Goal: Information Seeking & Learning: Check status

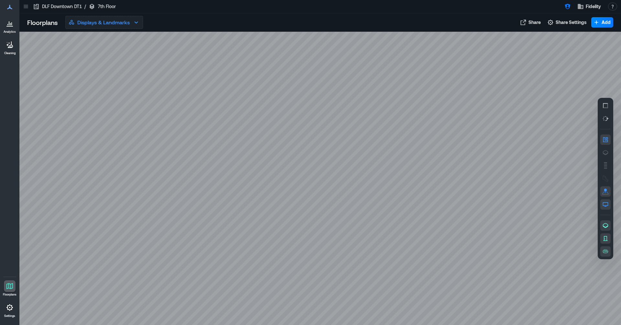
click at [102, 26] on p "Displays & Landmarks" at bounding box center [103, 22] width 52 height 8
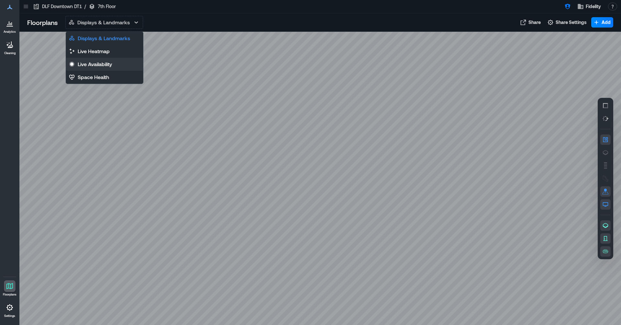
click at [93, 65] on p "Live Availability" at bounding box center [95, 64] width 34 height 8
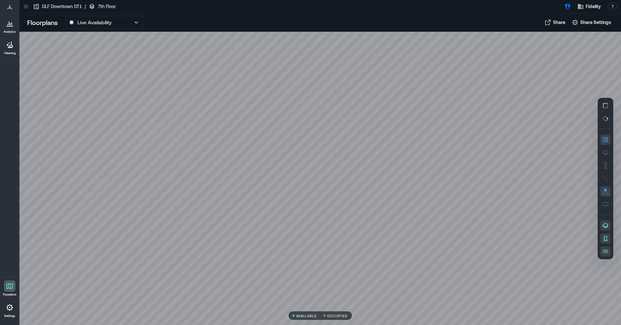
drag, startPoint x: 261, startPoint y: 145, endPoint x: 254, endPoint y: 148, distance: 6.9
click at [262, 145] on div at bounding box center [320, 178] width 602 height 293
drag, startPoint x: 317, startPoint y: 115, endPoint x: 314, endPoint y: 192, distance: 77.8
click at [314, 192] on div at bounding box center [320, 178] width 602 height 293
click at [261, 139] on div at bounding box center [320, 178] width 602 height 293
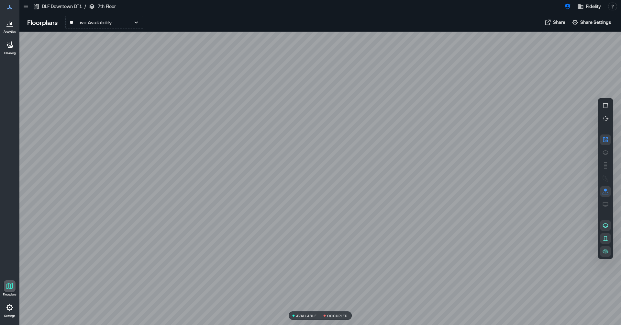
drag, startPoint x: 251, startPoint y: 86, endPoint x: 277, endPoint y: 131, distance: 51.8
click at [277, 131] on div at bounding box center [320, 178] width 602 height 293
drag, startPoint x: 465, startPoint y: 64, endPoint x: 310, endPoint y: 57, distance: 155.6
click at [310, 57] on div at bounding box center [320, 178] width 602 height 293
drag, startPoint x: 355, startPoint y: 61, endPoint x: 282, endPoint y: 70, distance: 73.3
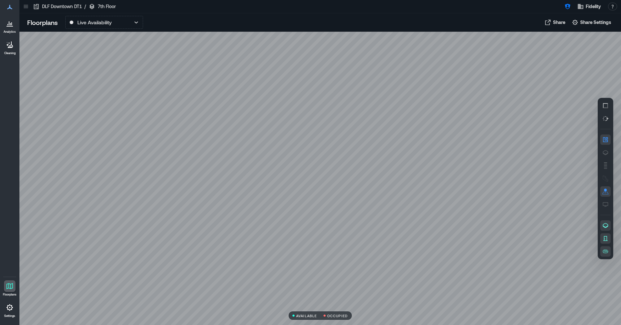
click at [283, 70] on div at bounding box center [320, 178] width 602 height 293
drag, startPoint x: 346, startPoint y: 208, endPoint x: 317, endPoint y: 145, distance: 68.9
click at [317, 145] on div at bounding box center [320, 178] width 602 height 293
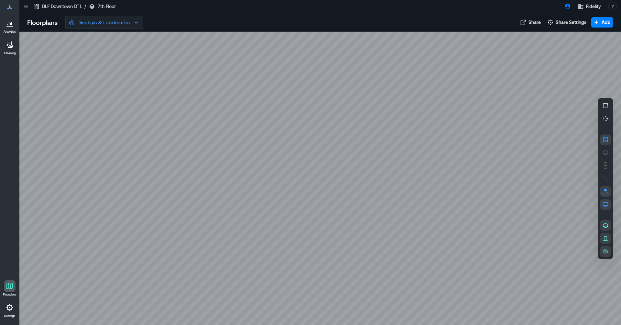
click at [118, 25] on p "Displays & Landmarks" at bounding box center [103, 22] width 52 height 8
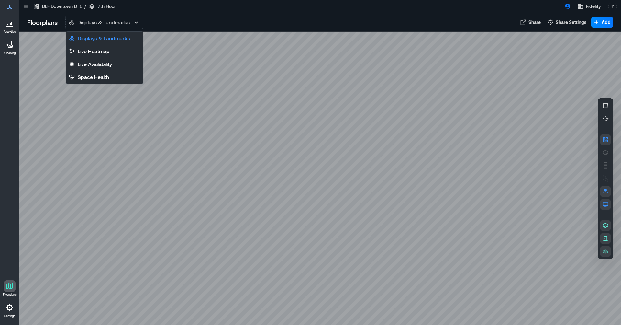
drag, startPoint x: 101, startPoint y: 67, endPoint x: 214, endPoint y: 134, distance: 131.4
click at [101, 67] on p "Live Availability" at bounding box center [95, 64] width 34 height 8
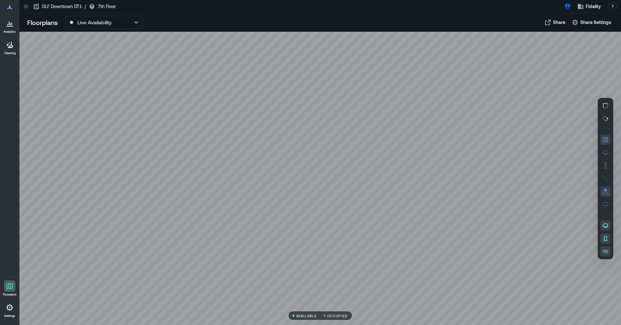
drag, startPoint x: 486, startPoint y: 264, endPoint x: 440, endPoint y: 271, distance: 46.8
click at [440, 271] on div at bounding box center [320, 178] width 602 height 293
drag, startPoint x: 451, startPoint y: 263, endPoint x: 447, endPoint y: 265, distance: 4.0
click at [447, 265] on div at bounding box center [320, 178] width 602 height 293
drag, startPoint x: 418, startPoint y: 238, endPoint x: 408, endPoint y: 243, distance: 11.4
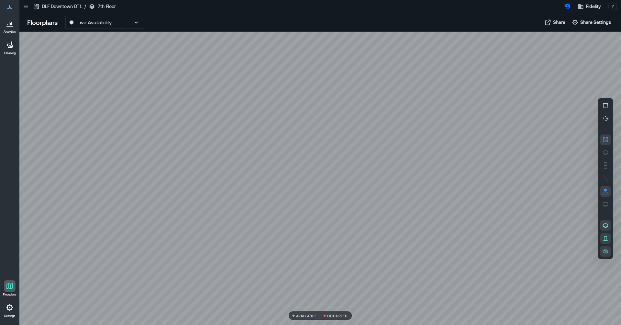
click at [408, 243] on div at bounding box center [320, 178] width 602 height 293
drag, startPoint x: 411, startPoint y: 239, endPoint x: 401, endPoint y: 230, distance: 13.1
click at [401, 230] on div at bounding box center [320, 178] width 602 height 293
drag, startPoint x: 166, startPoint y: 171, endPoint x: 323, endPoint y: 110, distance: 168.3
click at [355, 117] on div at bounding box center [320, 178] width 602 height 293
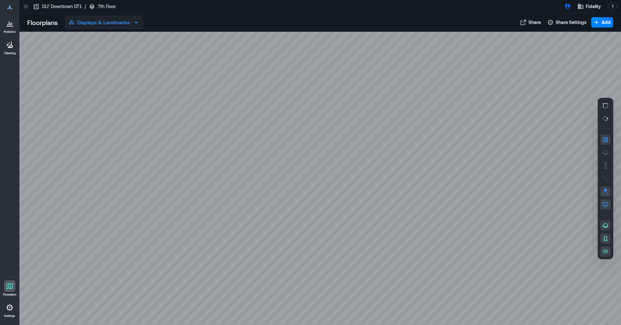
drag, startPoint x: 108, startPoint y: 17, endPoint x: 108, endPoint y: 24, distance: 7.4
click at [108, 24] on p "Displays & Landmarks" at bounding box center [103, 22] width 52 height 8
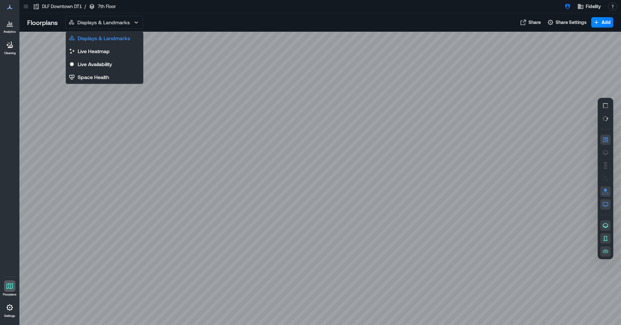
drag, startPoint x: 103, startPoint y: 64, endPoint x: 125, endPoint y: 87, distance: 31.6
click at [103, 64] on p "Live Availability" at bounding box center [95, 64] width 34 height 8
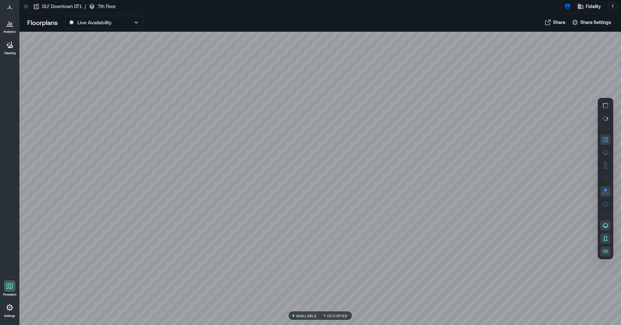
drag, startPoint x: 331, startPoint y: 289, endPoint x: 314, endPoint y: 242, distance: 50.2
click at [315, 242] on div at bounding box center [320, 178] width 602 height 293
drag, startPoint x: 318, startPoint y: 245, endPoint x: 296, endPoint y: 214, distance: 38.3
click at [296, 214] on div at bounding box center [320, 178] width 602 height 293
click at [286, 207] on div at bounding box center [320, 178] width 602 height 293
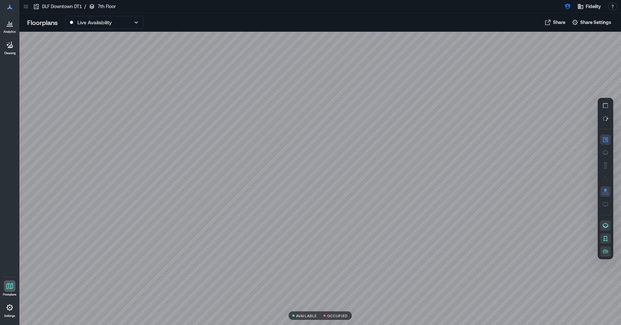
drag, startPoint x: 291, startPoint y: 218, endPoint x: 291, endPoint y: 208, distance: 9.4
click at [291, 208] on div at bounding box center [320, 178] width 602 height 293
drag, startPoint x: 17, startPoint y: 185, endPoint x: 4, endPoint y: 98, distance: 87.7
click at [4, 98] on div "Analytics Cleaning Floorplans Settings" at bounding box center [9, 162] width 19 height 325
drag, startPoint x: 108, startPoint y: 140, endPoint x: 298, endPoint y: 157, distance: 190.2
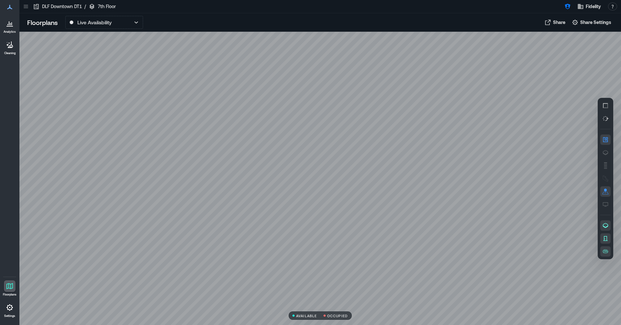
click at [306, 158] on div at bounding box center [320, 178] width 602 height 293
drag, startPoint x: 185, startPoint y: 286, endPoint x: 164, endPoint y: 239, distance: 50.8
click at [164, 239] on div at bounding box center [320, 178] width 602 height 293
drag, startPoint x: 141, startPoint y: 234, endPoint x: 139, endPoint y: 201, distance: 32.5
click at [139, 201] on div at bounding box center [320, 178] width 602 height 293
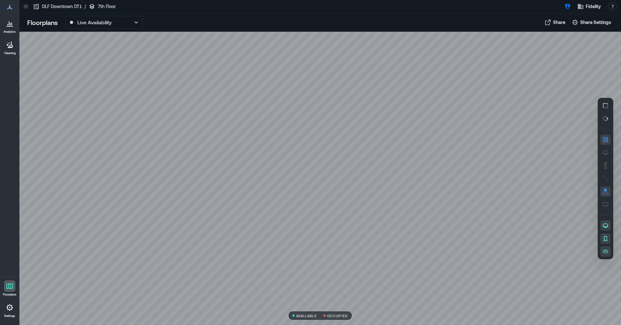
drag, startPoint x: 136, startPoint y: 67, endPoint x: 247, endPoint y: 162, distance: 146.0
click at [252, 192] on div at bounding box center [320, 178] width 602 height 293
drag, startPoint x: 247, startPoint y: 78, endPoint x: 206, endPoint y: 104, distance: 48.2
click at [282, 114] on div at bounding box center [320, 178] width 602 height 293
click at [511, 178] on div at bounding box center [320, 178] width 602 height 293
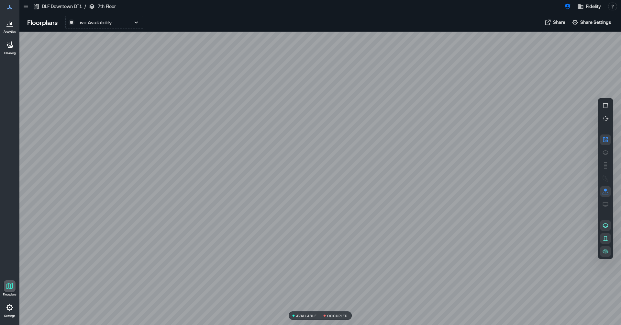
drag, startPoint x: 175, startPoint y: 244, endPoint x: 249, endPoint y: 185, distance: 94.8
click at [249, 185] on div at bounding box center [320, 178] width 602 height 293
click at [26, 6] on icon at bounding box center [26, 6] width 4 height 1
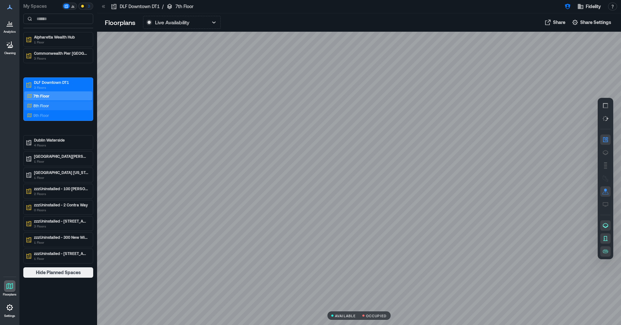
drag, startPoint x: 60, startPoint y: 49, endPoint x: 55, endPoint y: 104, distance: 54.6
click at [68, 102] on div "8th Floor" at bounding box center [57, 105] width 63 height 6
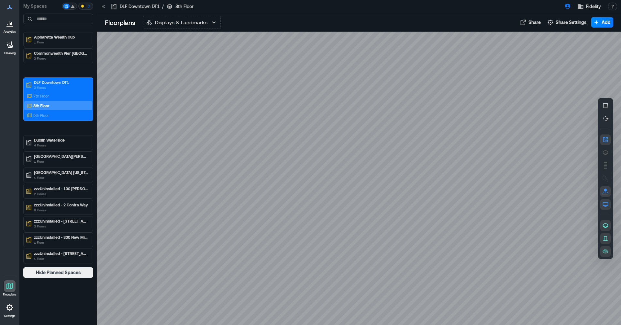
click at [101, 5] on icon at bounding box center [103, 6] width 6 height 6
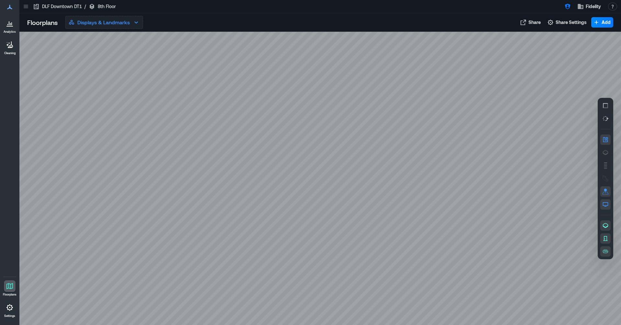
click at [139, 22] on icon "button" at bounding box center [136, 22] width 8 height 8
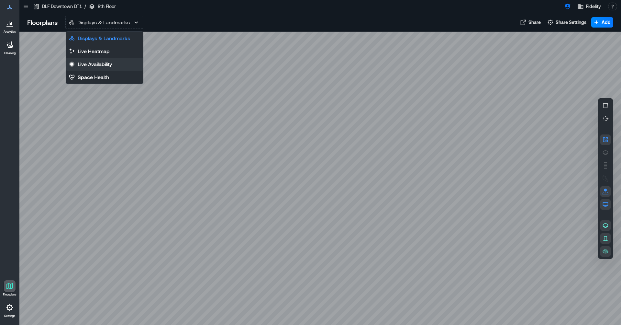
click at [85, 63] on p "Live Availability" at bounding box center [95, 64] width 34 height 8
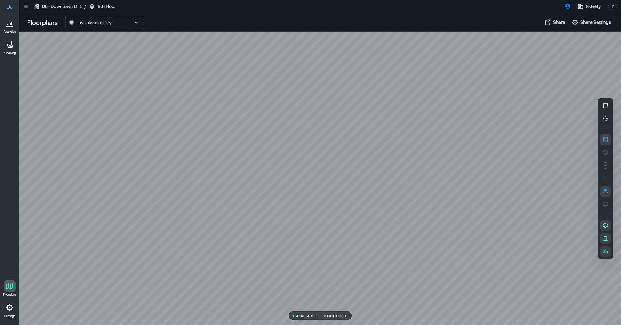
drag, startPoint x: 257, startPoint y: 79, endPoint x: 249, endPoint y: 80, distance: 7.9
click at [253, 81] on div at bounding box center [320, 178] width 602 height 293
click at [605, 153] on icon "button" at bounding box center [606, 152] width 6 height 5
click at [314, 82] on div at bounding box center [320, 178] width 602 height 293
click at [198, 76] on div "H3GGY055" at bounding box center [320, 178] width 602 height 293
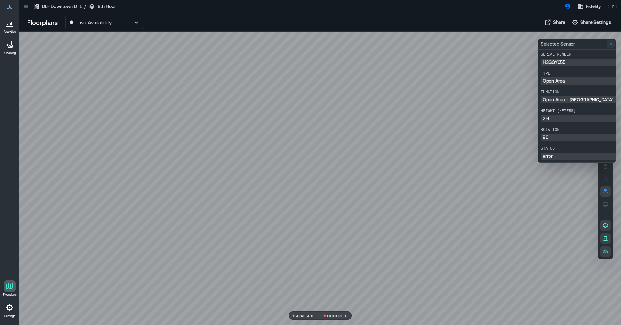
click at [610, 44] on icon "Close" at bounding box center [610, 43] width 5 height 5
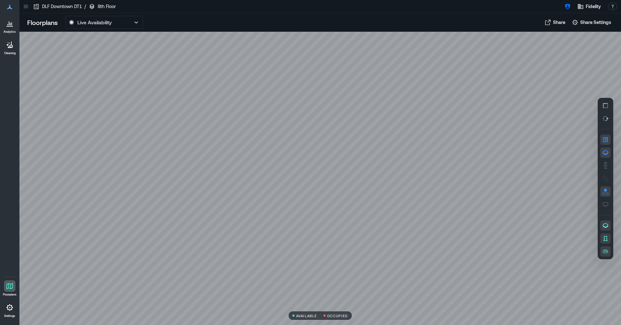
click at [235, 55] on div at bounding box center [320, 178] width 602 height 293
click at [214, 242] on div at bounding box center [320, 178] width 602 height 293
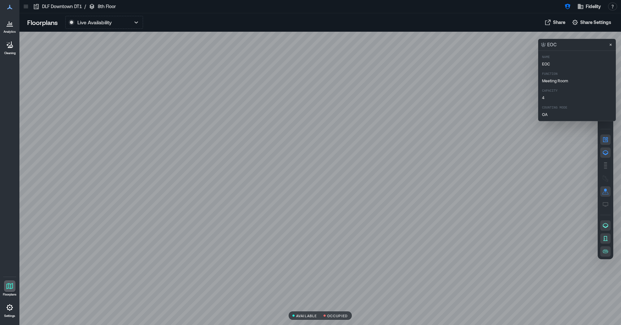
click at [211, 256] on div at bounding box center [320, 178] width 602 height 293
click at [237, 226] on div at bounding box center [320, 178] width 602 height 293
click at [611, 44] on icon "Close" at bounding box center [610, 44] width 5 height 5
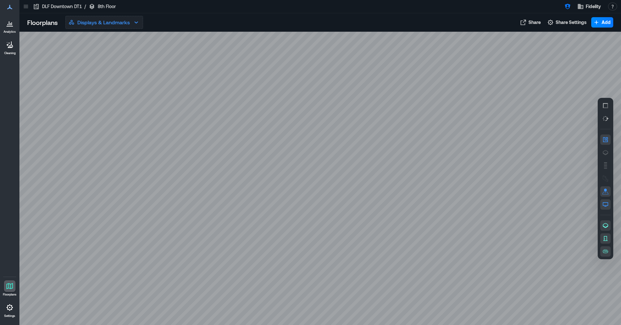
click at [134, 25] on icon "button" at bounding box center [136, 22] width 8 height 8
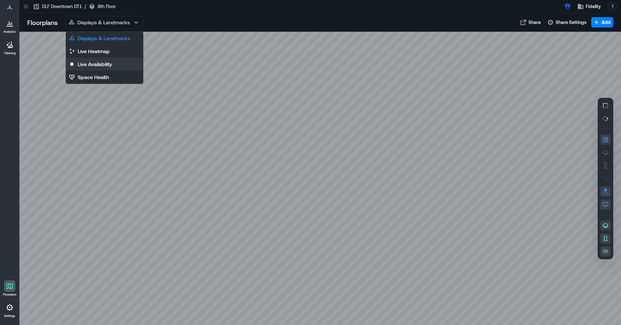
click at [137, 67] on button "Live Availability" at bounding box center [104, 64] width 77 height 13
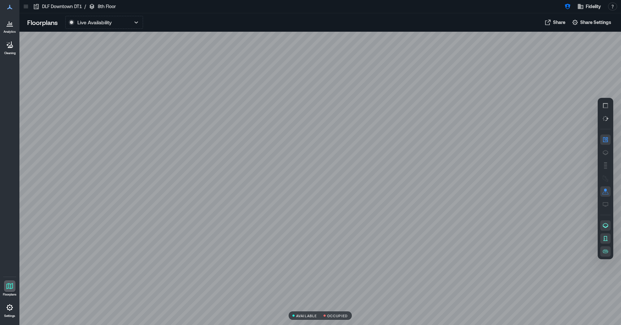
click at [603, 151] on icon "button" at bounding box center [605, 152] width 6 height 6
drag, startPoint x: 440, startPoint y: 267, endPoint x: 428, endPoint y: 242, distance: 28.2
click at [428, 242] on div at bounding box center [320, 178] width 602 height 293
drag, startPoint x: 106, startPoint y: 203, endPoint x: 262, endPoint y: 182, distance: 157.2
click at [262, 182] on div at bounding box center [320, 178] width 602 height 293
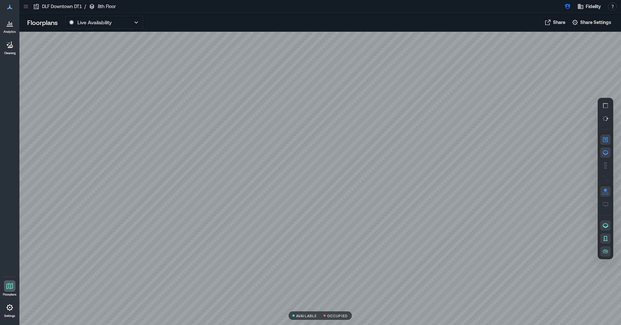
drag, startPoint x: 207, startPoint y: 98, endPoint x: 241, endPoint y: 183, distance: 91.6
click at [241, 183] on div at bounding box center [320, 178] width 602 height 293
drag, startPoint x: 172, startPoint y: 119, endPoint x: 181, endPoint y: 104, distance: 17.5
click at [179, 107] on div at bounding box center [320, 178] width 602 height 293
click at [11, 288] on icon at bounding box center [9, 286] width 6 height 6
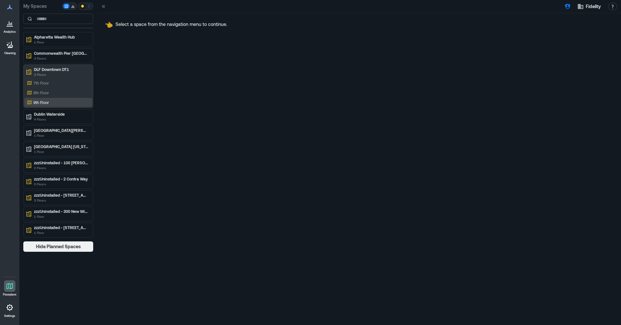
drag, startPoint x: 62, startPoint y: 44, endPoint x: 52, endPoint y: 103, distance: 60.1
click at [51, 104] on div "9th Floor" at bounding box center [57, 102] width 63 height 6
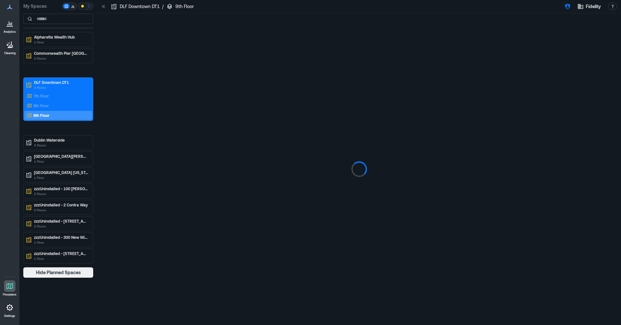
click at [52, 103] on div "8th Floor" at bounding box center [57, 105] width 63 height 6
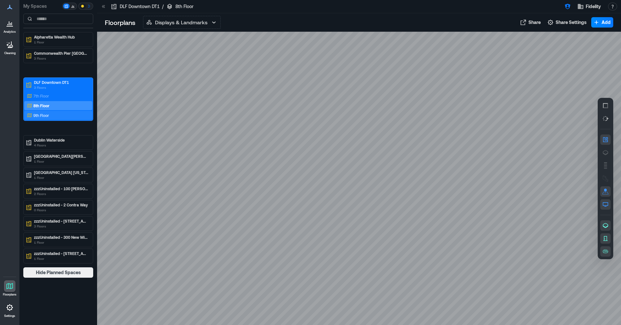
click at [54, 112] on div "9th Floor" at bounding box center [57, 115] width 63 height 6
click at [215, 23] on icon "button" at bounding box center [214, 22] width 4 height 2
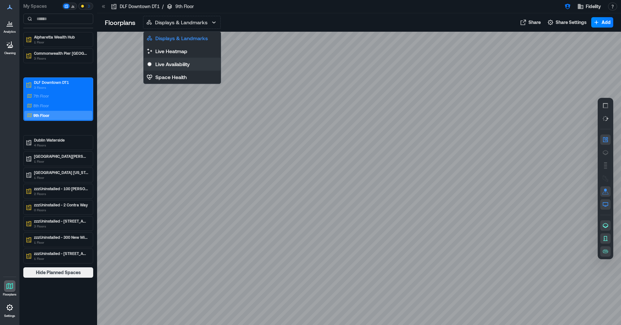
click at [193, 66] on button "Live Availability" at bounding box center [182, 64] width 77 height 13
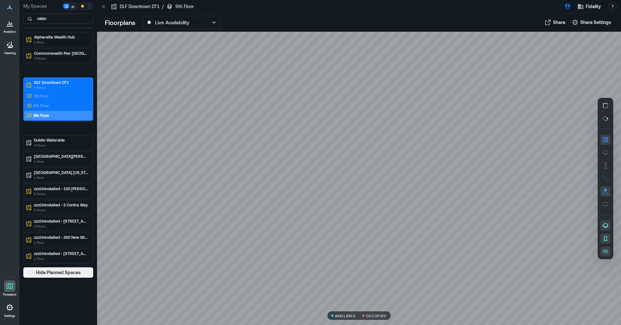
click at [103, 7] on icon at bounding box center [103, 6] width 2 height 3
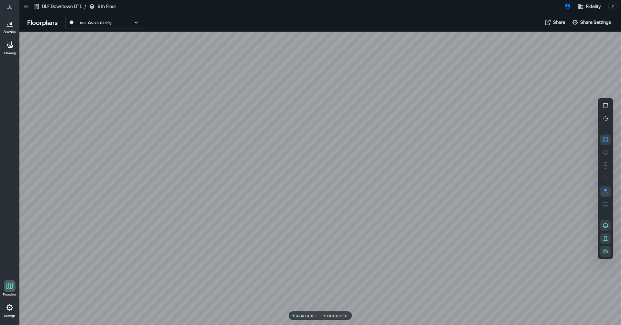
click at [10, 281] on div at bounding box center [10, 286] width 12 height 12
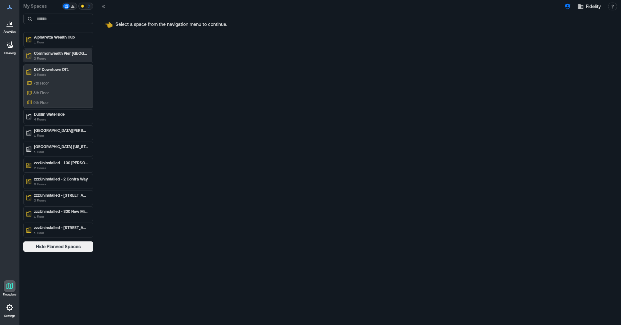
click at [61, 95] on div "8th Floor" at bounding box center [57, 92] width 63 height 6
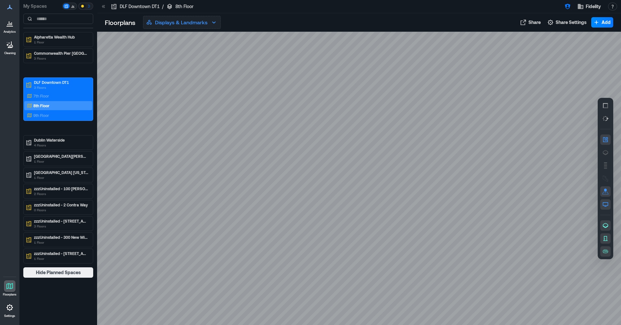
click at [213, 21] on icon "button" at bounding box center [214, 22] width 8 height 8
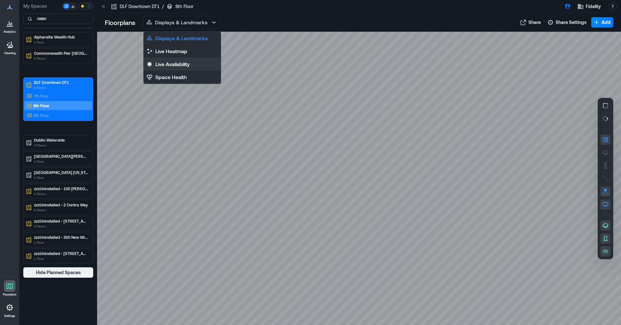
click at [185, 64] on p "Live Availability" at bounding box center [172, 64] width 34 height 8
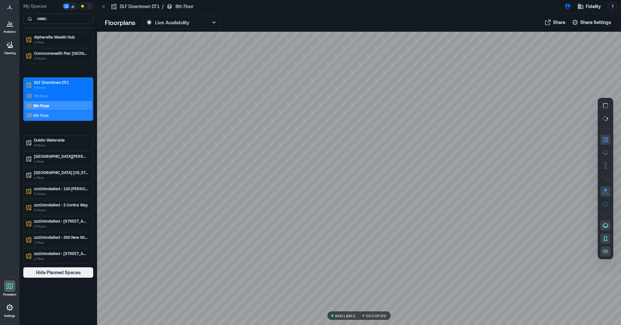
click at [53, 116] on div "9th Floor" at bounding box center [57, 115] width 63 height 6
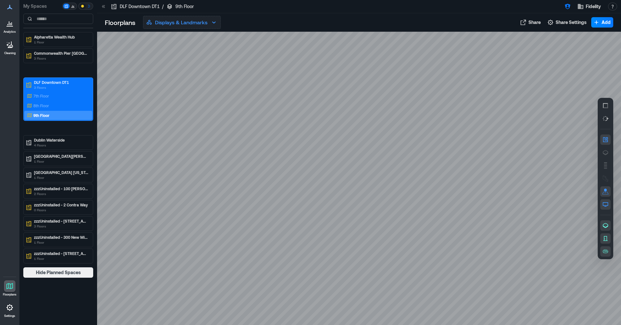
click at [215, 23] on icon "button" at bounding box center [214, 22] width 8 height 8
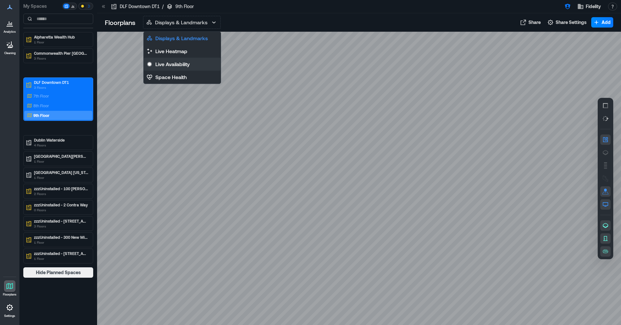
click at [187, 64] on p "Live Availability" at bounding box center [172, 64] width 34 height 8
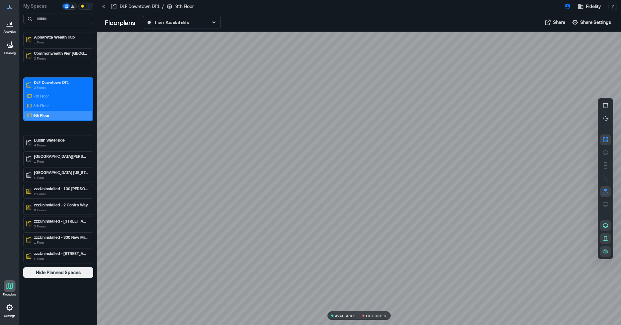
click at [102, 6] on icon at bounding box center [103, 6] width 6 height 6
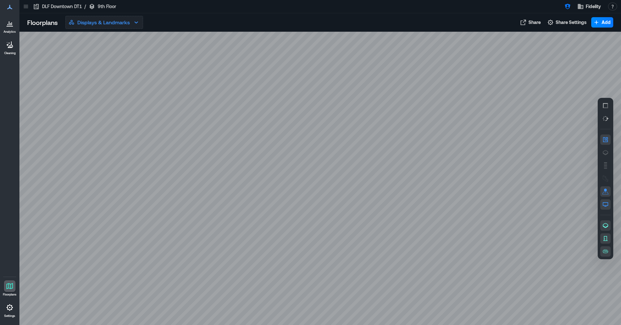
click at [139, 22] on icon "button" at bounding box center [136, 22] width 8 height 8
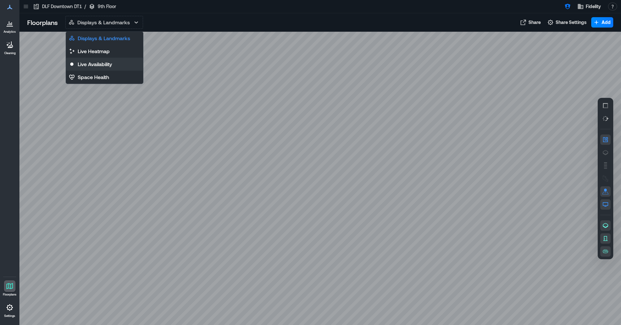
click at [130, 60] on button "Live Availability" at bounding box center [104, 64] width 77 height 13
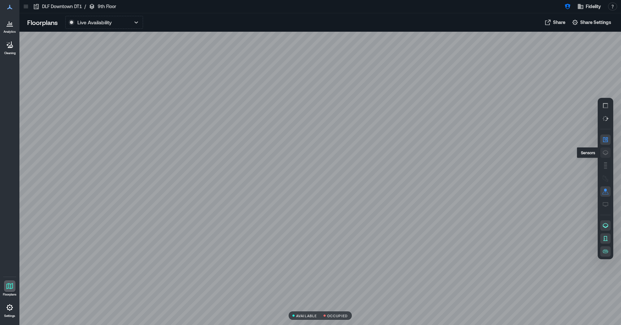
click at [605, 154] on icon "button" at bounding box center [606, 152] width 6 height 5
click at [606, 166] on icon "button" at bounding box center [605, 165] width 6 height 6
click at [605, 189] on rect "button" at bounding box center [605, 189] width 3 height 3
click at [606, 141] on icon "button" at bounding box center [605, 139] width 6 height 6
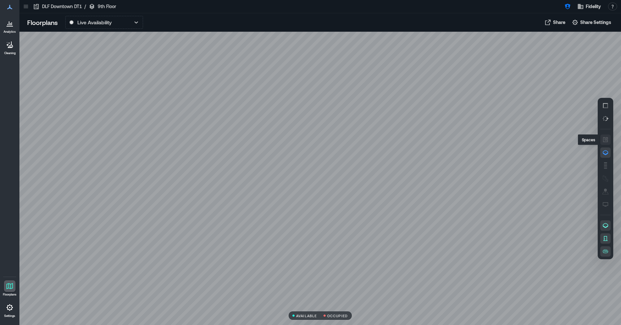
click at [606, 141] on icon "button" at bounding box center [605, 139] width 6 height 6
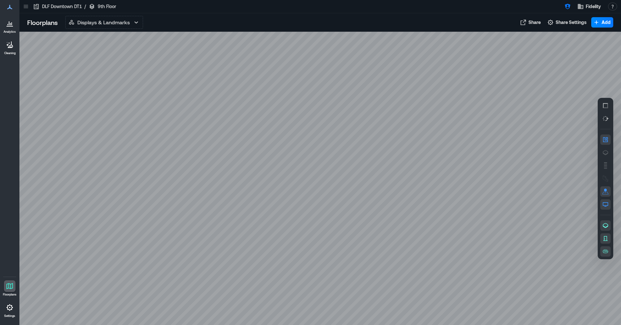
click at [139, 23] on icon "button" at bounding box center [136, 22] width 8 height 8
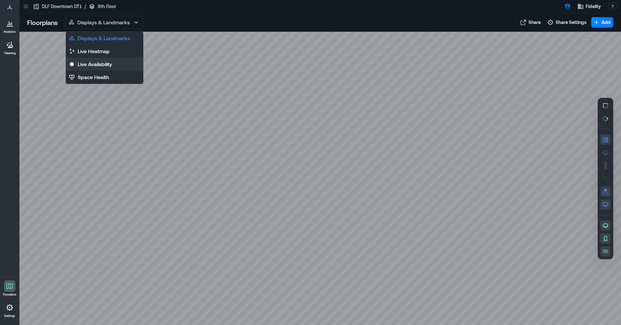
click at [111, 62] on p "Live Availability" at bounding box center [95, 64] width 34 height 8
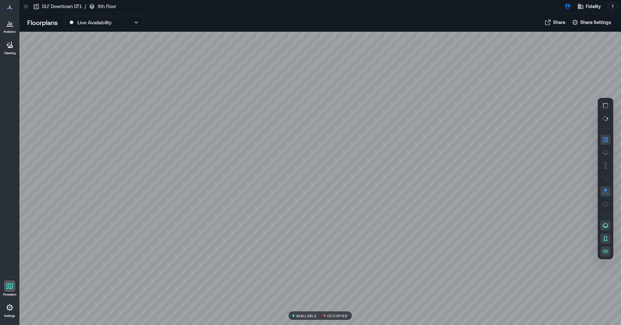
drag, startPoint x: 417, startPoint y: 60, endPoint x: 432, endPoint y: 61, distance: 14.6
click at [432, 61] on div at bounding box center [320, 178] width 602 height 293
click at [406, 107] on div at bounding box center [320, 178] width 602 height 293
click at [401, 108] on div at bounding box center [320, 178] width 602 height 293
drag, startPoint x: 411, startPoint y: 141, endPoint x: 423, endPoint y: 83, distance: 59.6
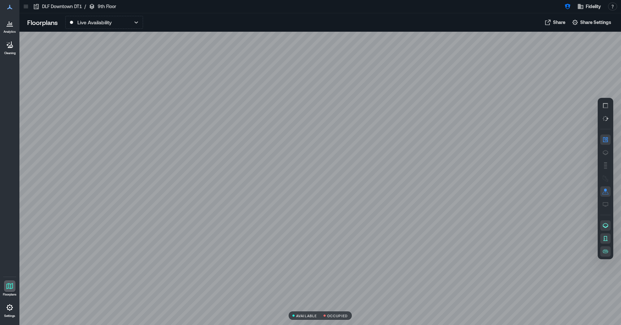
click at [423, 83] on div at bounding box center [320, 178] width 602 height 293
drag, startPoint x: 433, startPoint y: 185, endPoint x: 421, endPoint y: 126, distance: 60.4
click at [421, 126] on div at bounding box center [320, 178] width 602 height 293
click at [524, 241] on div at bounding box center [320, 178] width 602 height 293
click at [348, 167] on div at bounding box center [320, 178] width 602 height 293
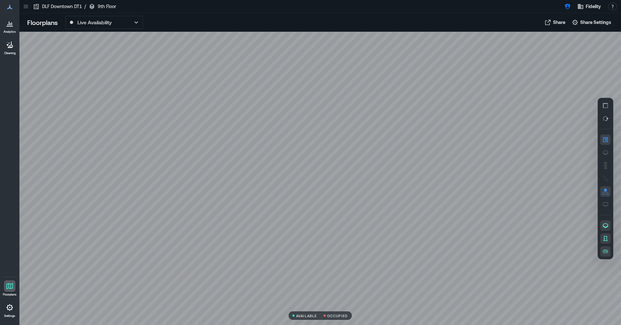
drag, startPoint x: 306, startPoint y: 187, endPoint x: 376, endPoint y: 178, distance: 70.2
click at [376, 178] on div at bounding box center [320, 178] width 602 height 293
drag, startPoint x: 43, startPoint y: 192, endPoint x: 285, endPoint y: 116, distance: 253.6
click at [284, 116] on div at bounding box center [320, 178] width 602 height 293
drag, startPoint x: 356, startPoint y: 95, endPoint x: 347, endPoint y: 155, distance: 60.9
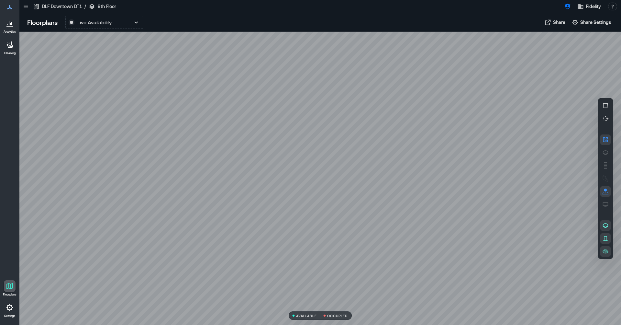
click at [344, 156] on div at bounding box center [320, 178] width 602 height 293
drag, startPoint x: 385, startPoint y: 143, endPoint x: 381, endPoint y: 152, distance: 10.5
click at [380, 152] on div at bounding box center [320, 178] width 602 height 293
click at [605, 153] on icon "button" at bounding box center [605, 152] width 6 height 6
